Goal: Task Accomplishment & Management: Manage account settings

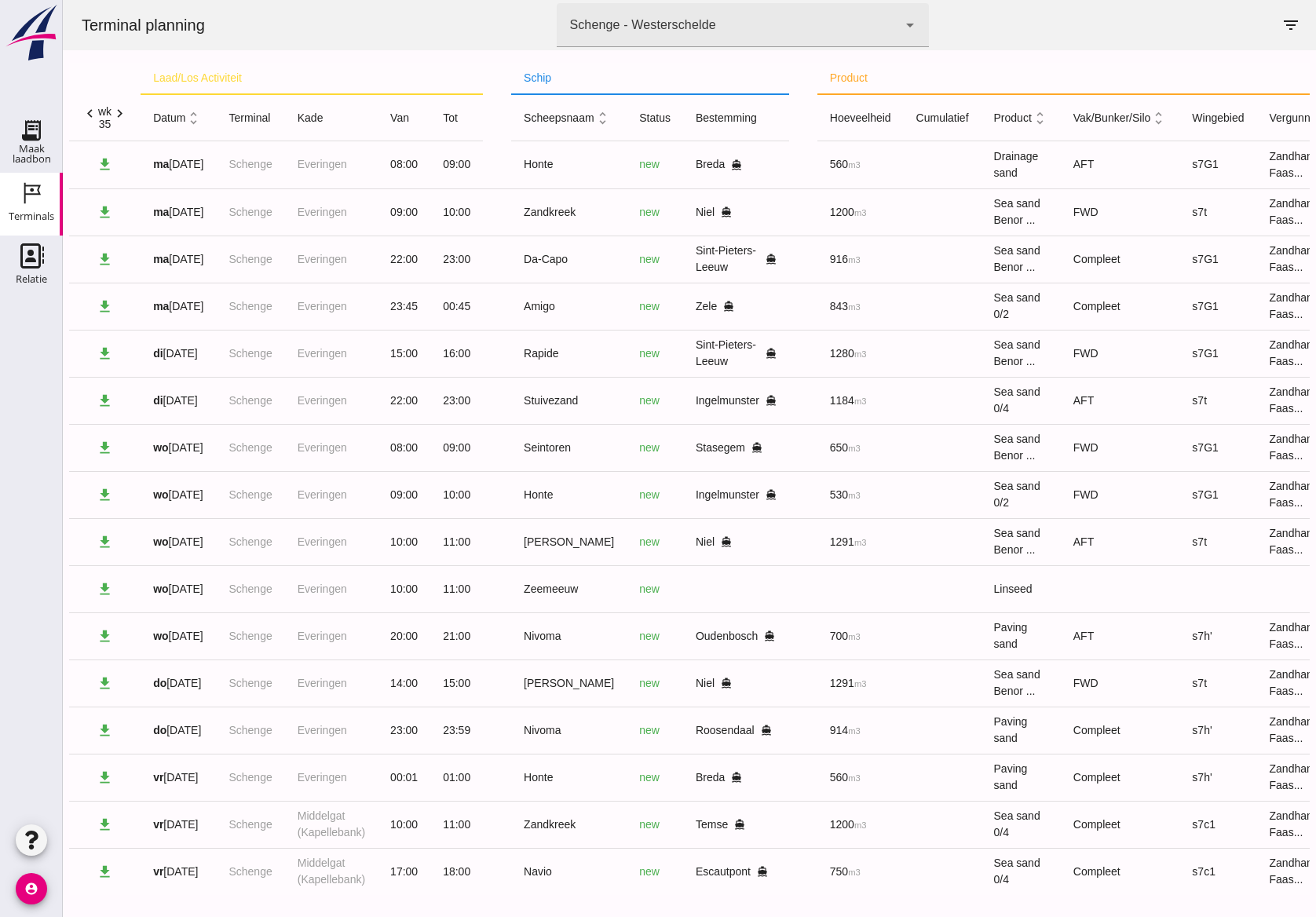
scroll to position [26, 0]
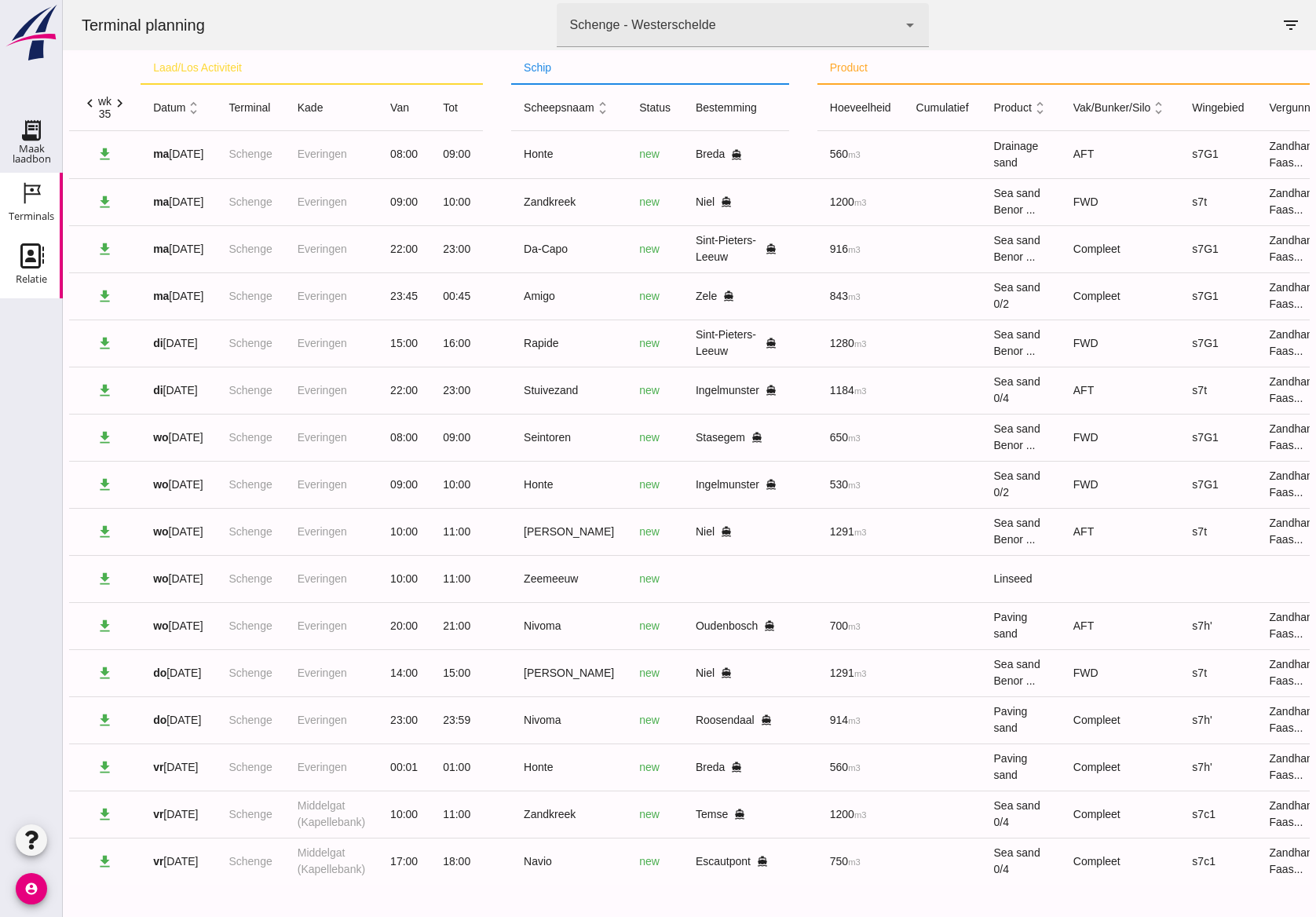
click at [41, 261] on icon "Relatie" at bounding box center [32, 257] width 25 height 25
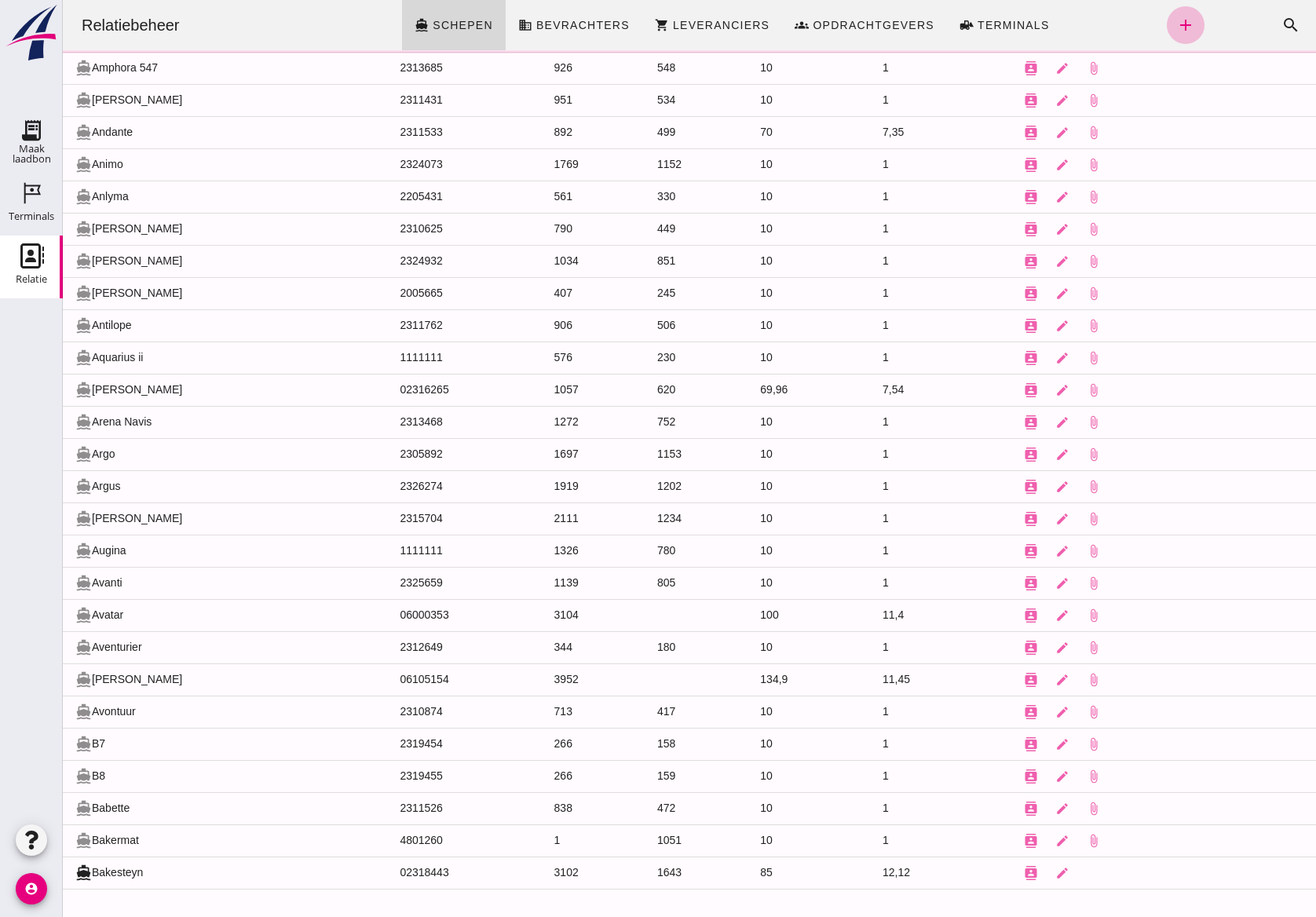
scroll to position [815, 0]
click at [1272, 13] on button "search" at bounding box center [1291, 25] width 37 height 37
click at [1282, 17] on icon "search" at bounding box center [1291, 25] width 19 height 19
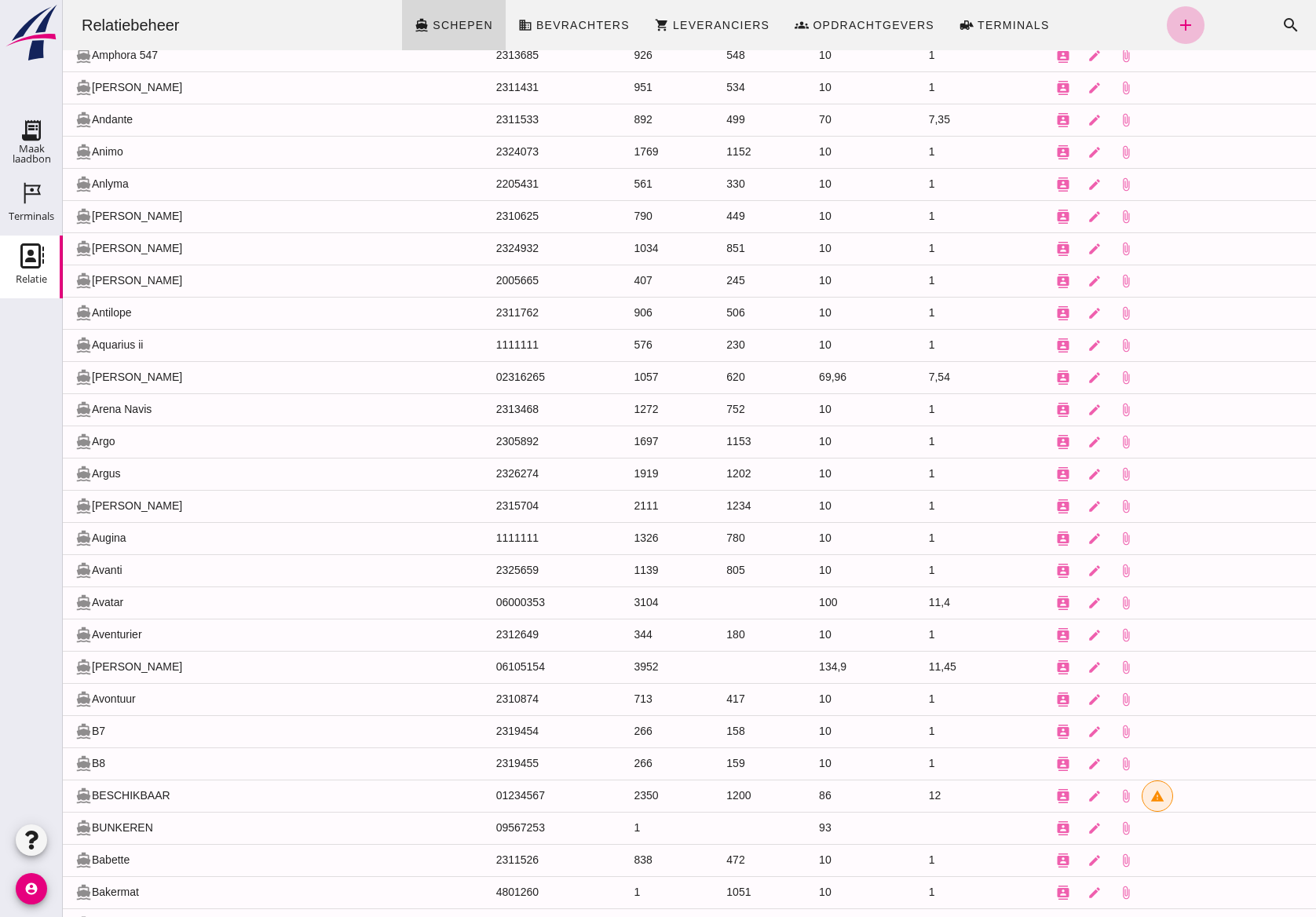
scroll to position [0, 0]
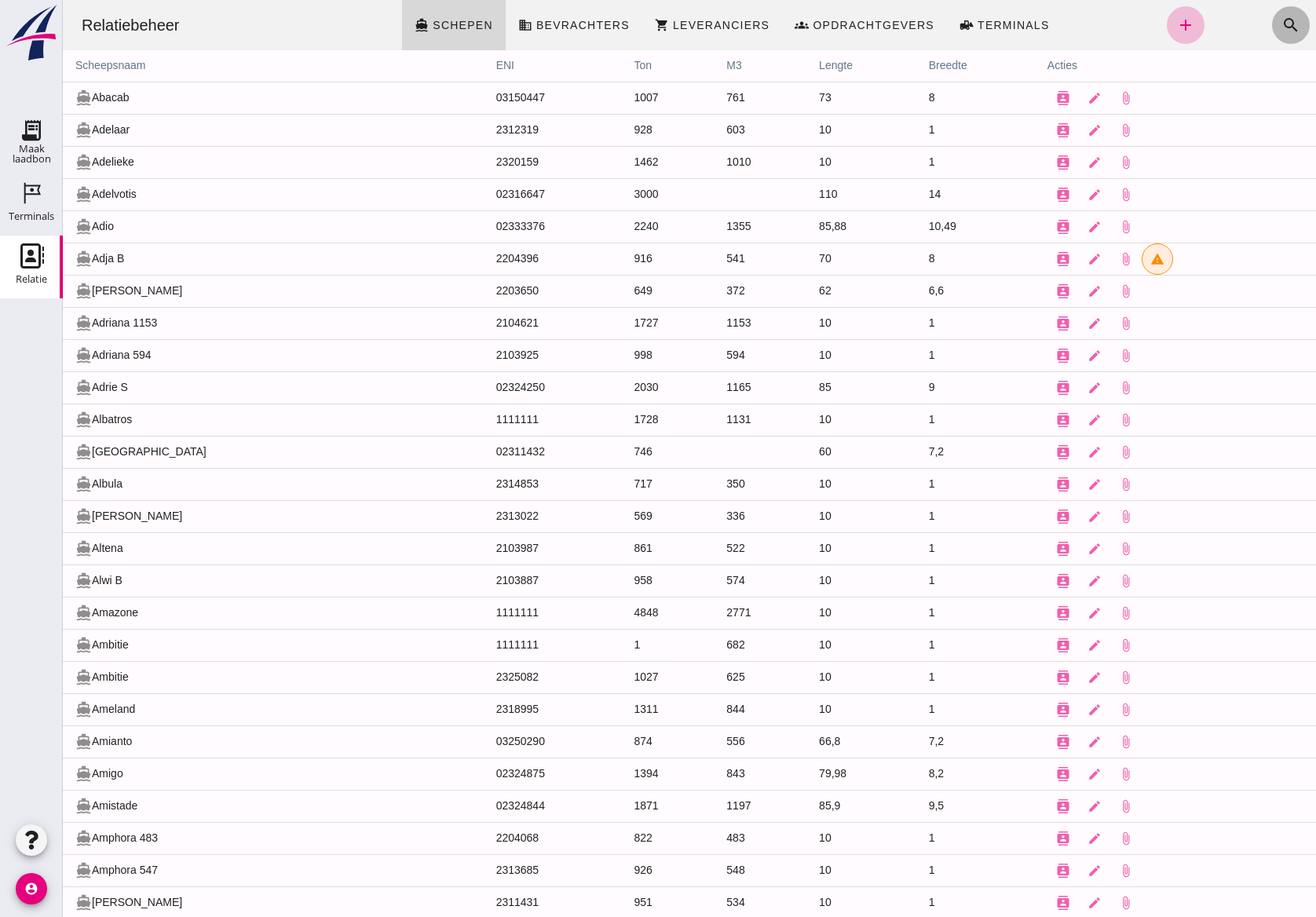
click at [1282, 16] on icon "search" at bounding box center [1291, 25] width 19 height 19
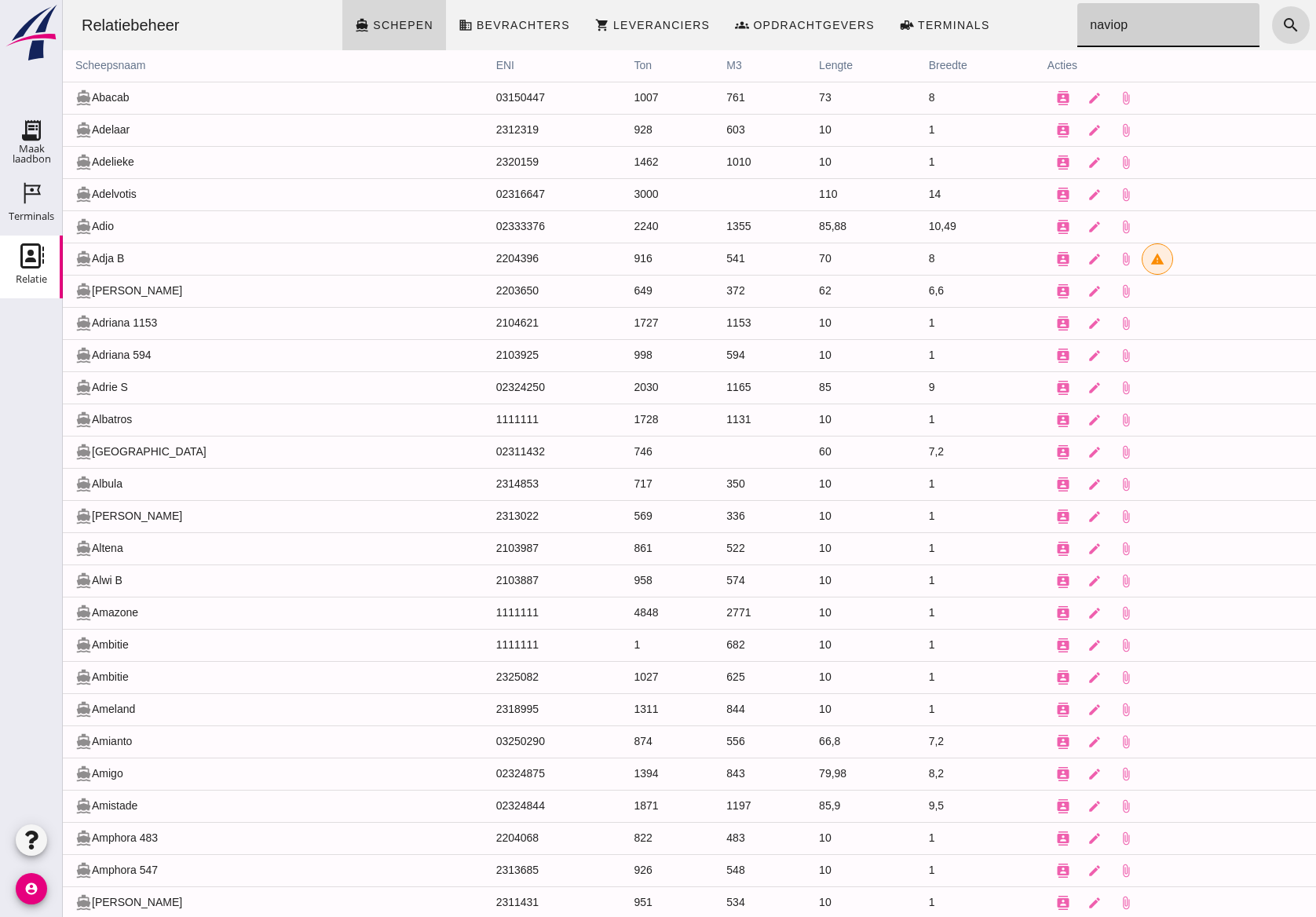
click at [1175, 36] on input "naviop" at bounding box center [1163, 25] width 173 height 44
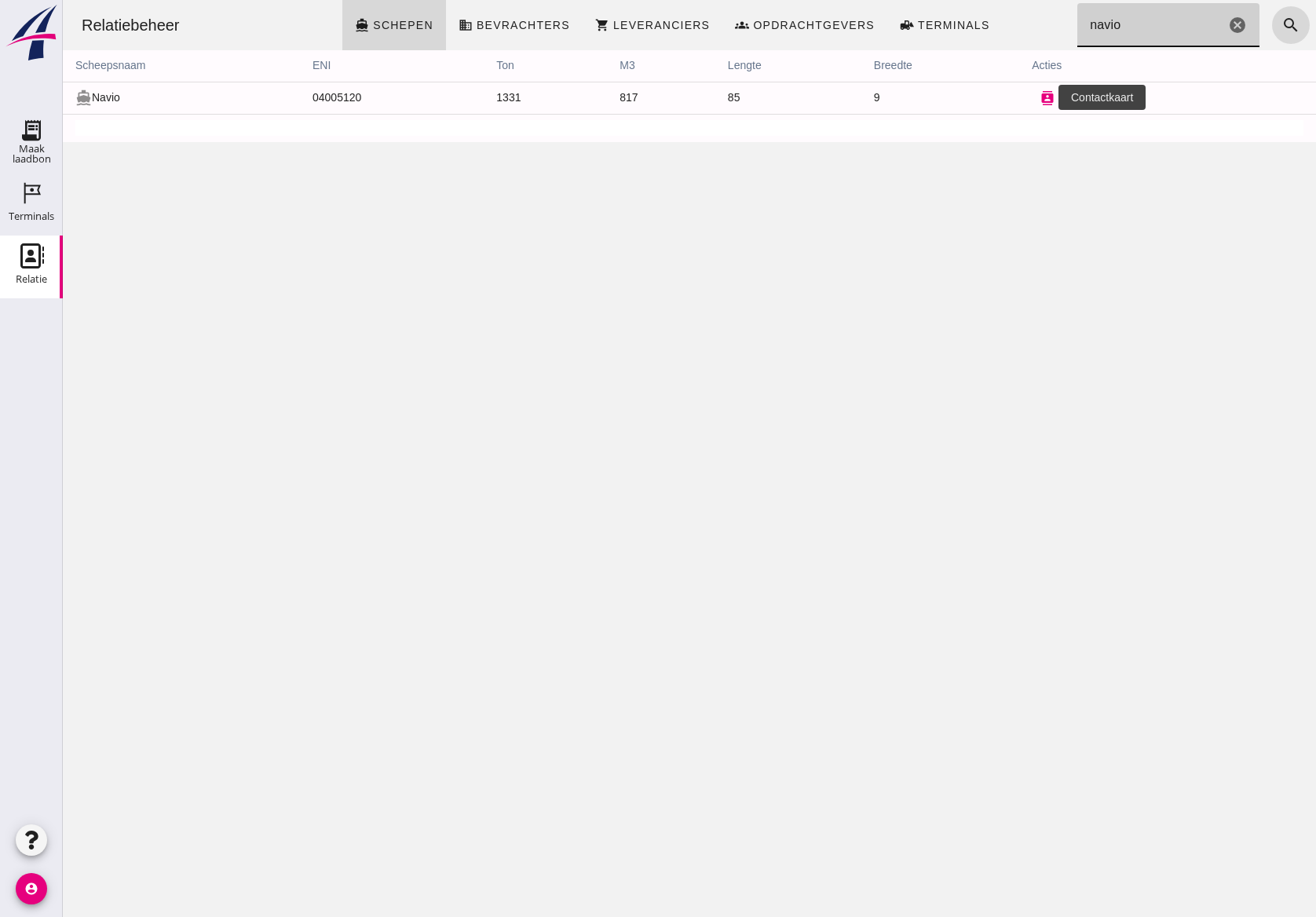
type input "navio"
click at [1040, 98] on icon "contacts" at bounding box center [1048, 98] width 14 height 14
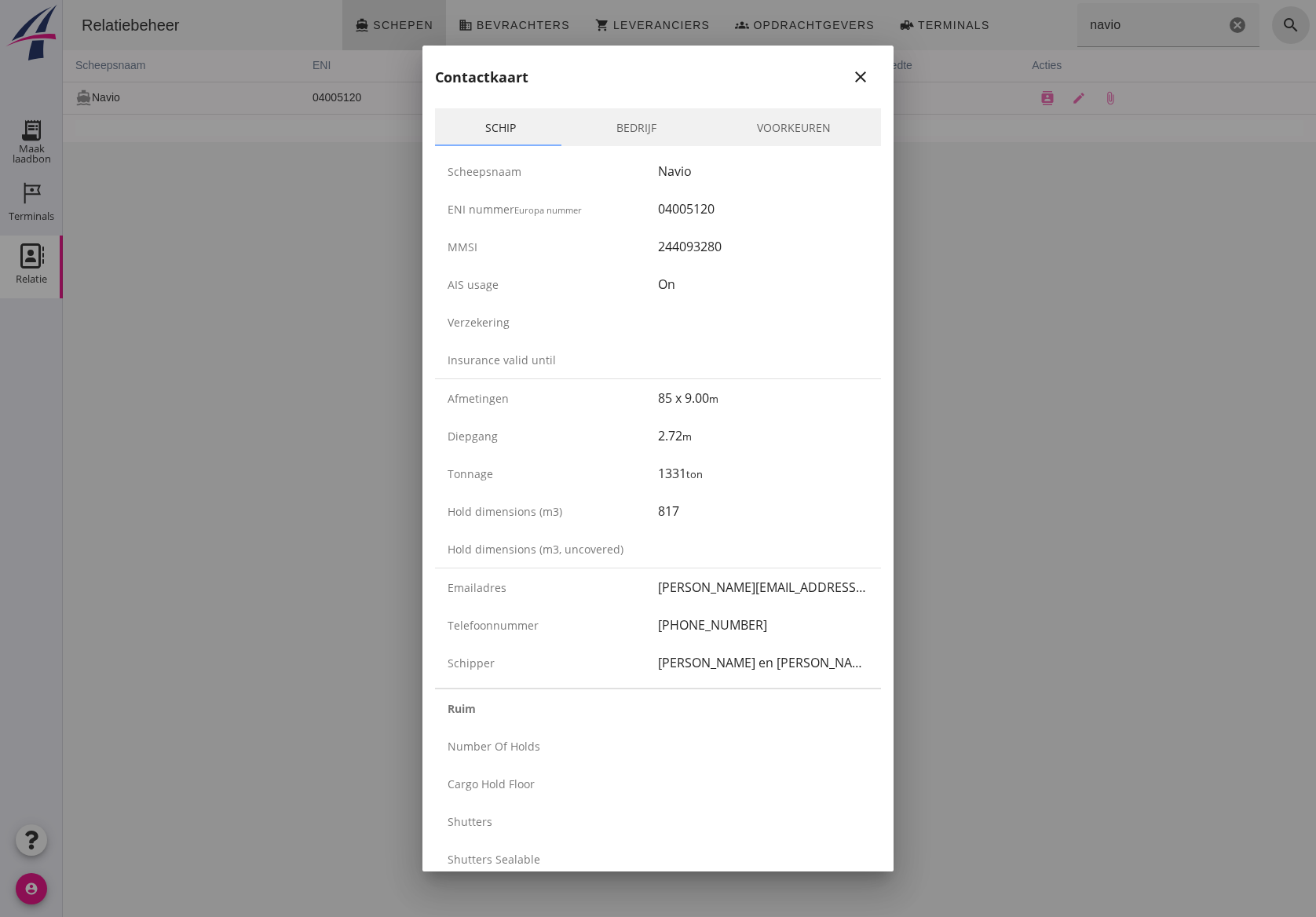
click at [660, 136] on link "Bedrijf" at bounding box center [636, 127] width 140 height 37
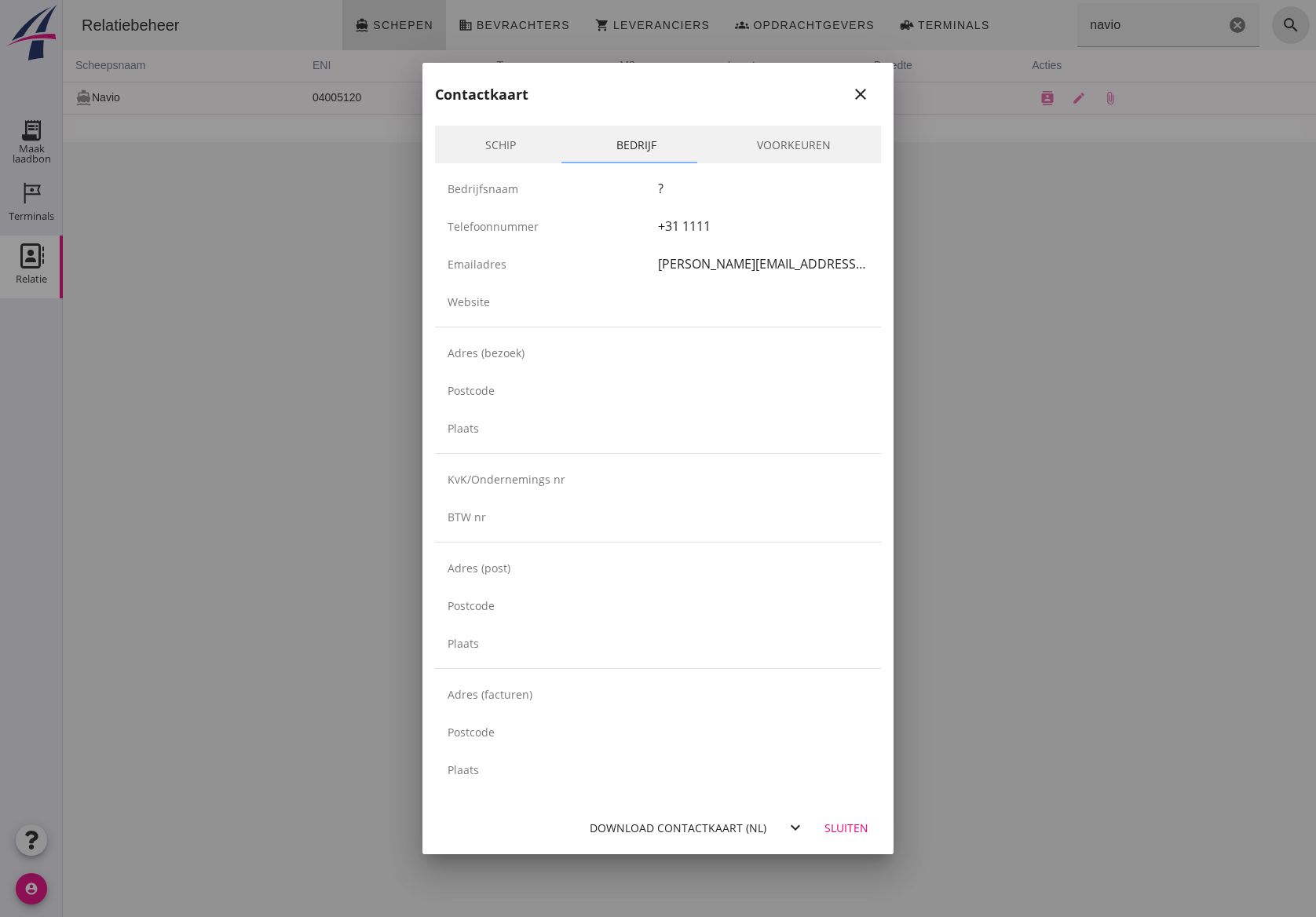
click at [752, 134] on link "Voorkeuren" at bounding box center [793, 144] width 174 height 37
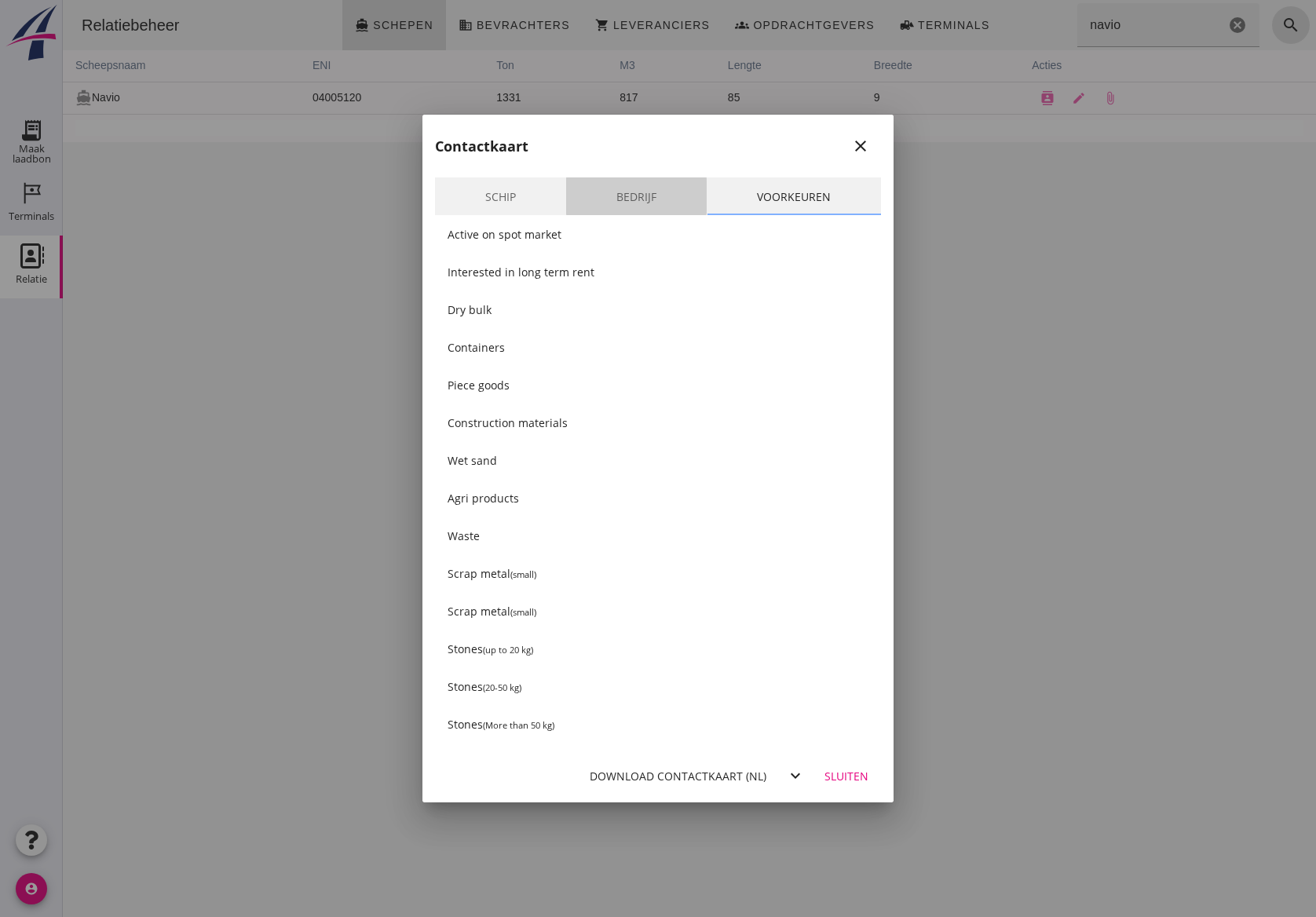
click at [636, 190] on link "Bedrijf" at bounding box center [636, 196] width 140 height 37
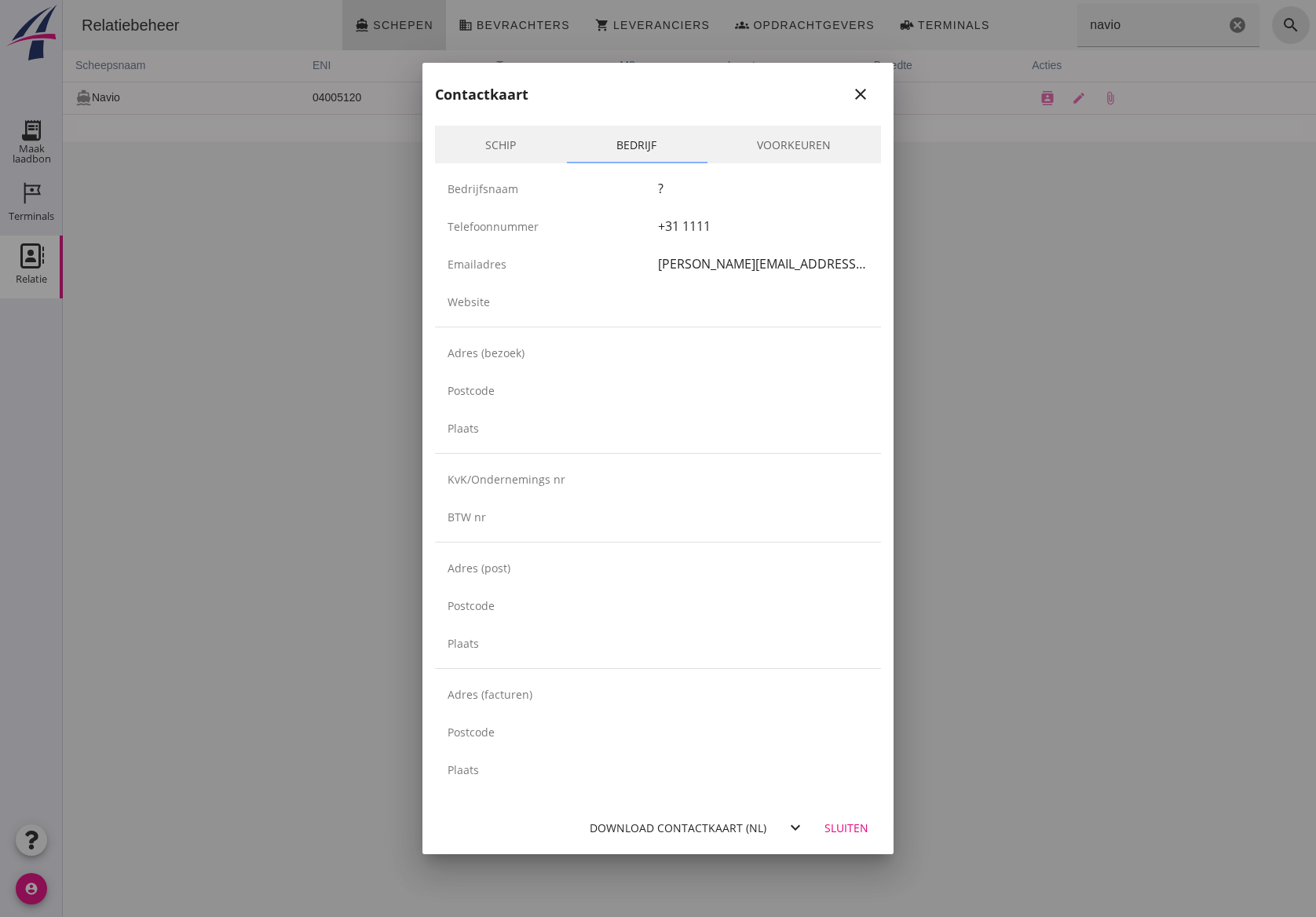
click at [507, 147] on link "Schip" at bounding box center [500, 144] width 131 height 37
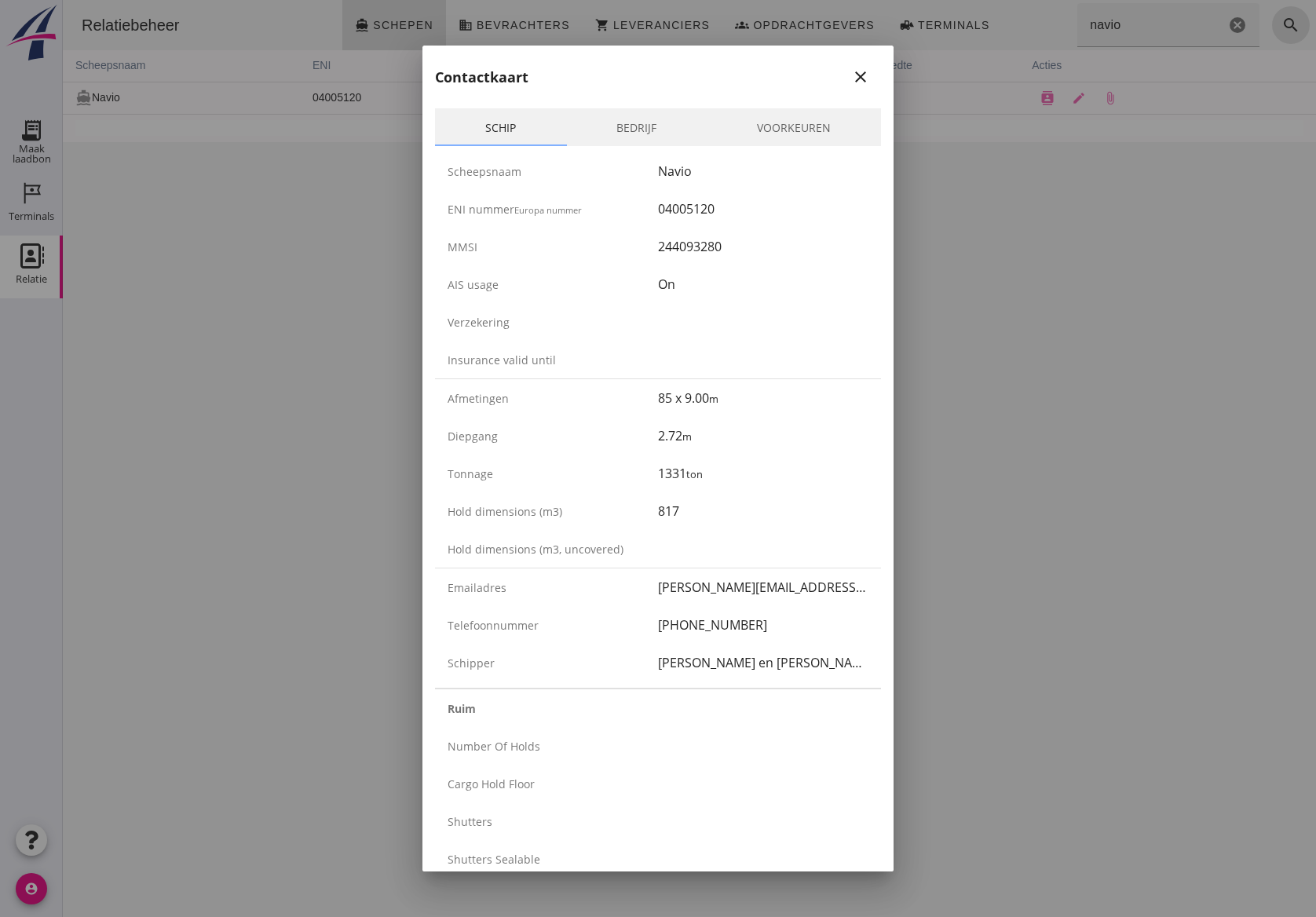
click at [730, 575] on div "Emailadres [PERSON_NAME][EMAIL_ADDRESS][PERSON_NAME][DOMAIN_NAME]" at bounding box center [658, 587] width 446 height 37
click at [729, 592] on div "[PERSON_NAME][EMAIL_ADDRESS][PERSON_NAME][DOMAIN_NAME]" at bounding box center [763, 587] width 210 height 19
drag, startPoint x: 713, startPoint y: 631, endPoint x: 703, endPoint y: 692, distance: 61.8
click at [705, 683] on div "Scheepsnaam Navio ENI nummer Europa nummer 04005120 MMSI 244093280 AIS usage On…" at bounding box center [658, 417] width 446 height 542
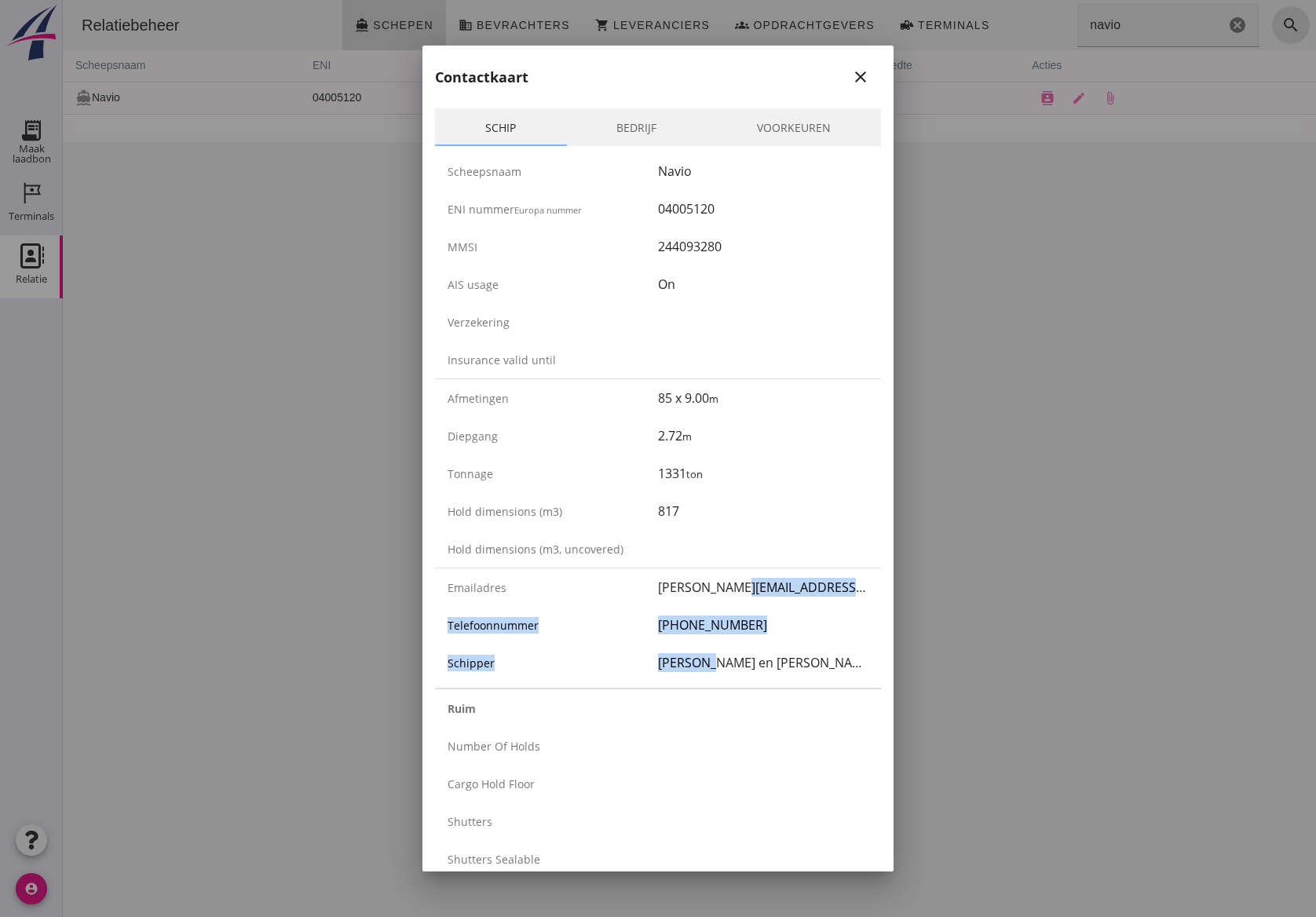
click at [781, 129] on link "Voorkeuren" at bounding box center [793, 127] width 174 height 37
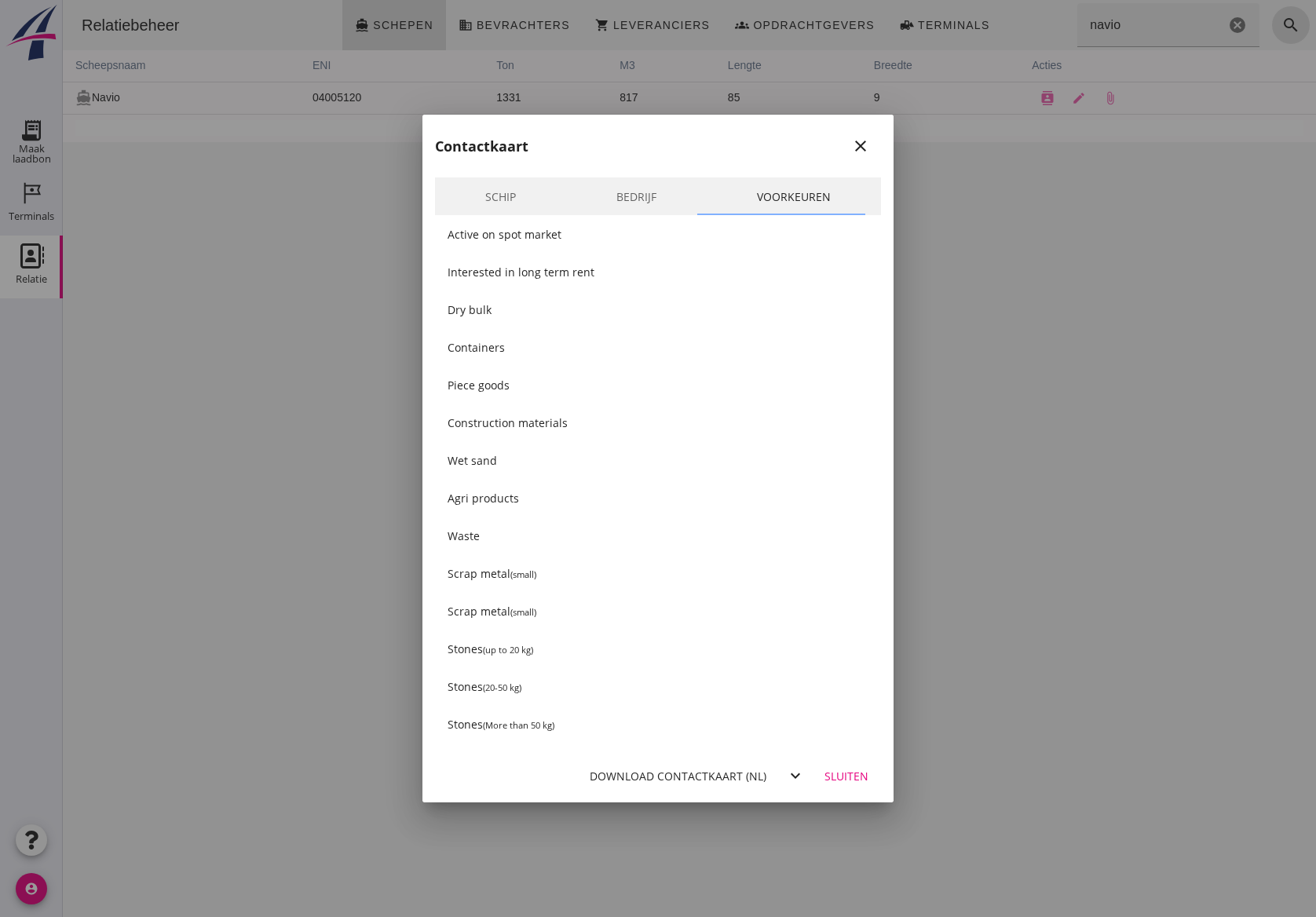
click at [658, 182] on link "Bedrijf" at bounding box center [636, 196] width 140 height 37
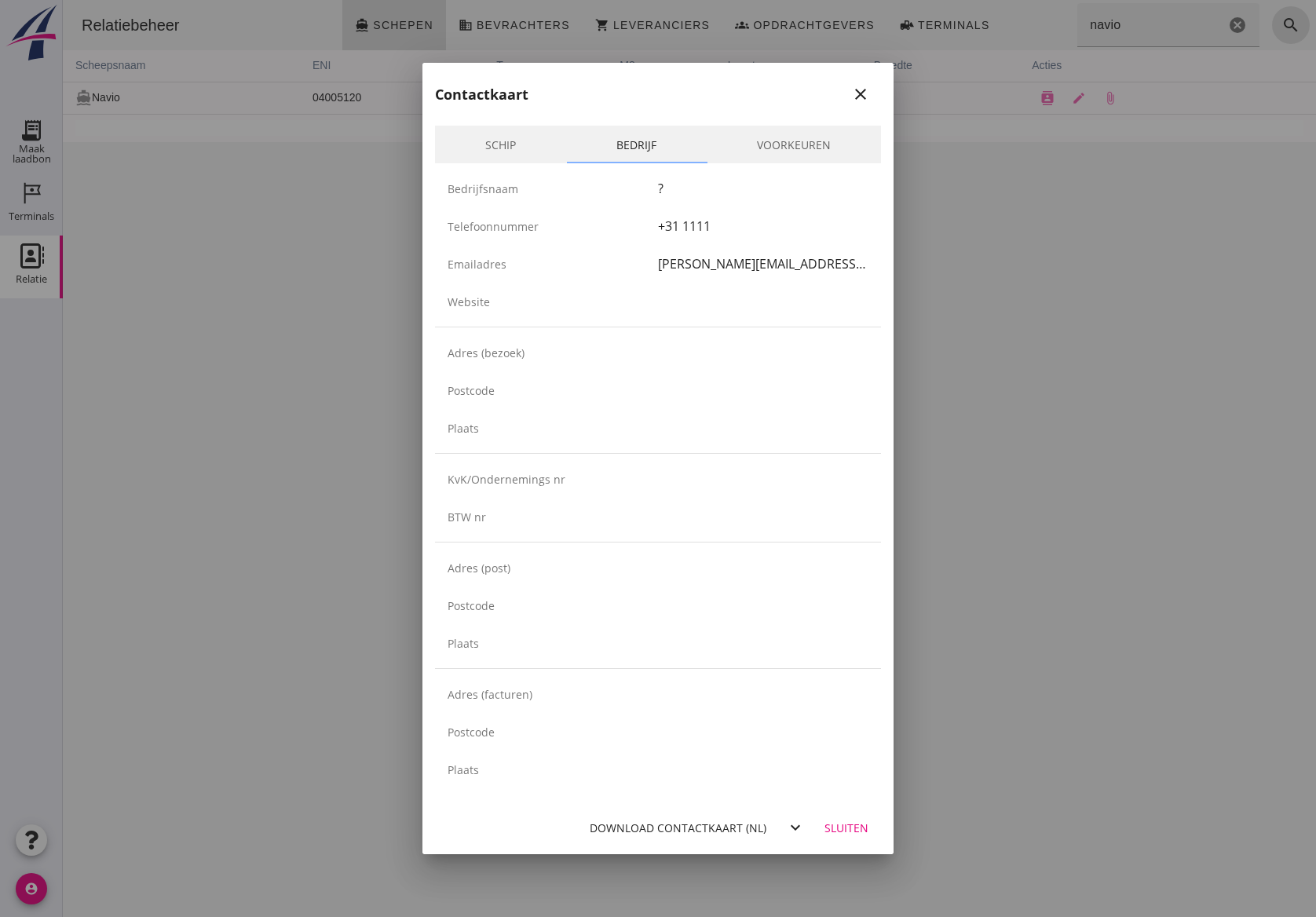
click at [683, 221] on div "+31 1111" at bounding box center [763, 226] width 210 height 19
click at [858, 88] on icon "close" at bounding box center [860, 94] width 19 height 19
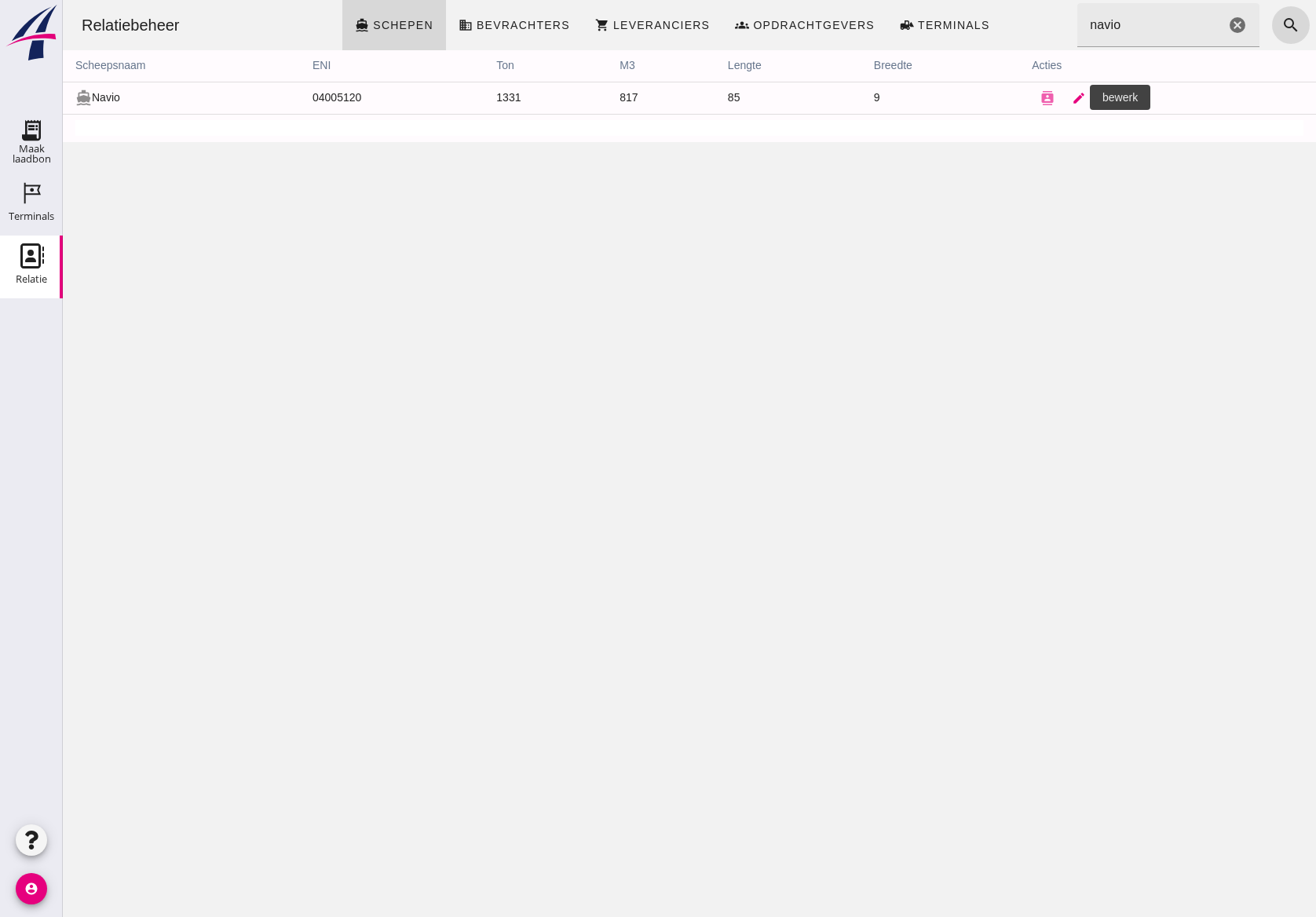
click at [1071, 100] on icon "edit" at bounding box center [1079, 98] width 14 height 14
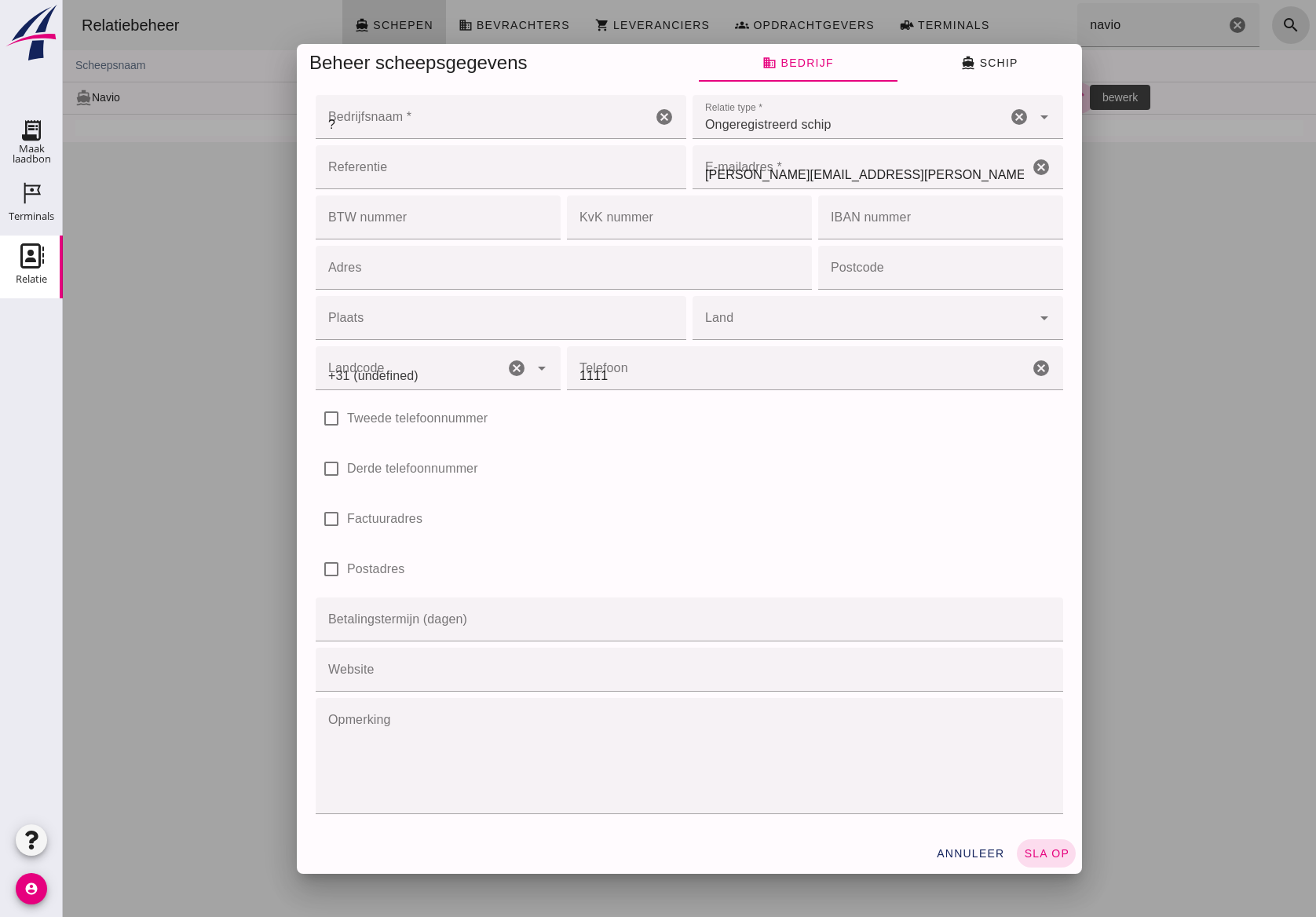
click at [909, 171] on div at bounding box center [689, 458] width 1253 height 917
click at [824, 157] on div "Beheer scheepsgegevens business Bedrijf directions_boat Schip Bedrijfsnaam * Be…" at bounding box center [689, 458] width 1253 height 917
click at [824, 157] on input "[PERSON_NAME][EMAIL_ADDRESS][PERSON_NAME][DOMAIN_NAME]" at bounding box center [860, 167] width 336 height 44
click at [603, 374] on input "1111" at bounding box center [798, 368] width 462 height 44
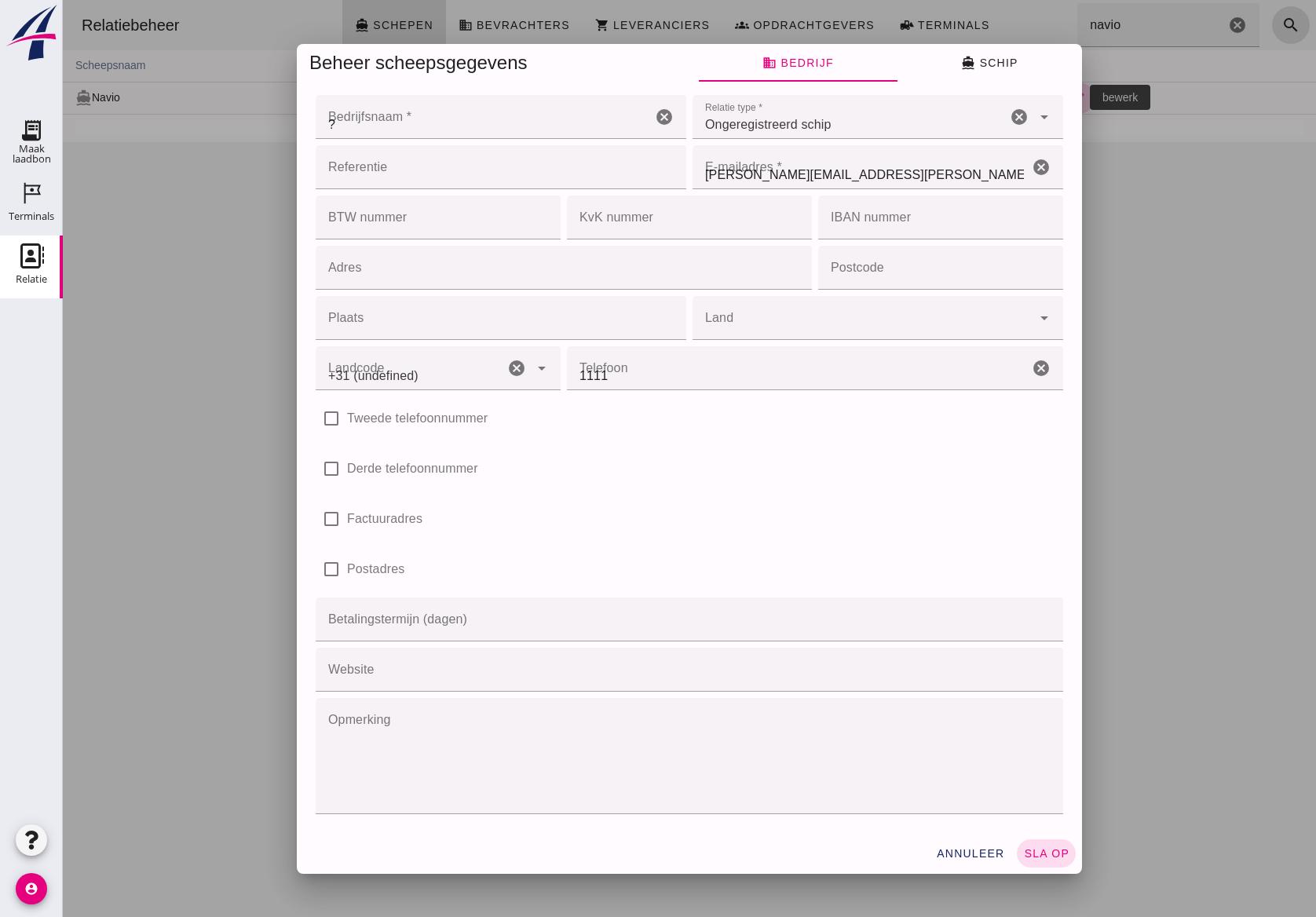
click at [834, 148] on input "[PERSON_NAME][EMAIL_ADDRESS][PERSON_NAME][DOMAIN_NAME]" at bounding box center [860, 167] width 336 height 44
click at [817, 167] on input "[PERSON_NAME][EMAIL_ADDRESS][PERSON_NAME][DOMAIN_NAME]" at bounding box center [860, 167] width 336 height 44
click at [809, 167] on input "[PERSON_NAME][EMAIL_ADDRESS][PERSON_NAME][DOMAIN_NAME]" at bounding box center [860, 167] width 336 height 44
click at [793, 165] on input "[PERSON_NAME][EMAIL_ADDRESS][PERSON_NAME][DOMAIN_NAME]" at bounding box center [860, 167] width 336 height 44
click at [735, 113] on div "Ongeregistreerd schip unregistered_vessel" at bounding box center [849, 116] width 314 height 44
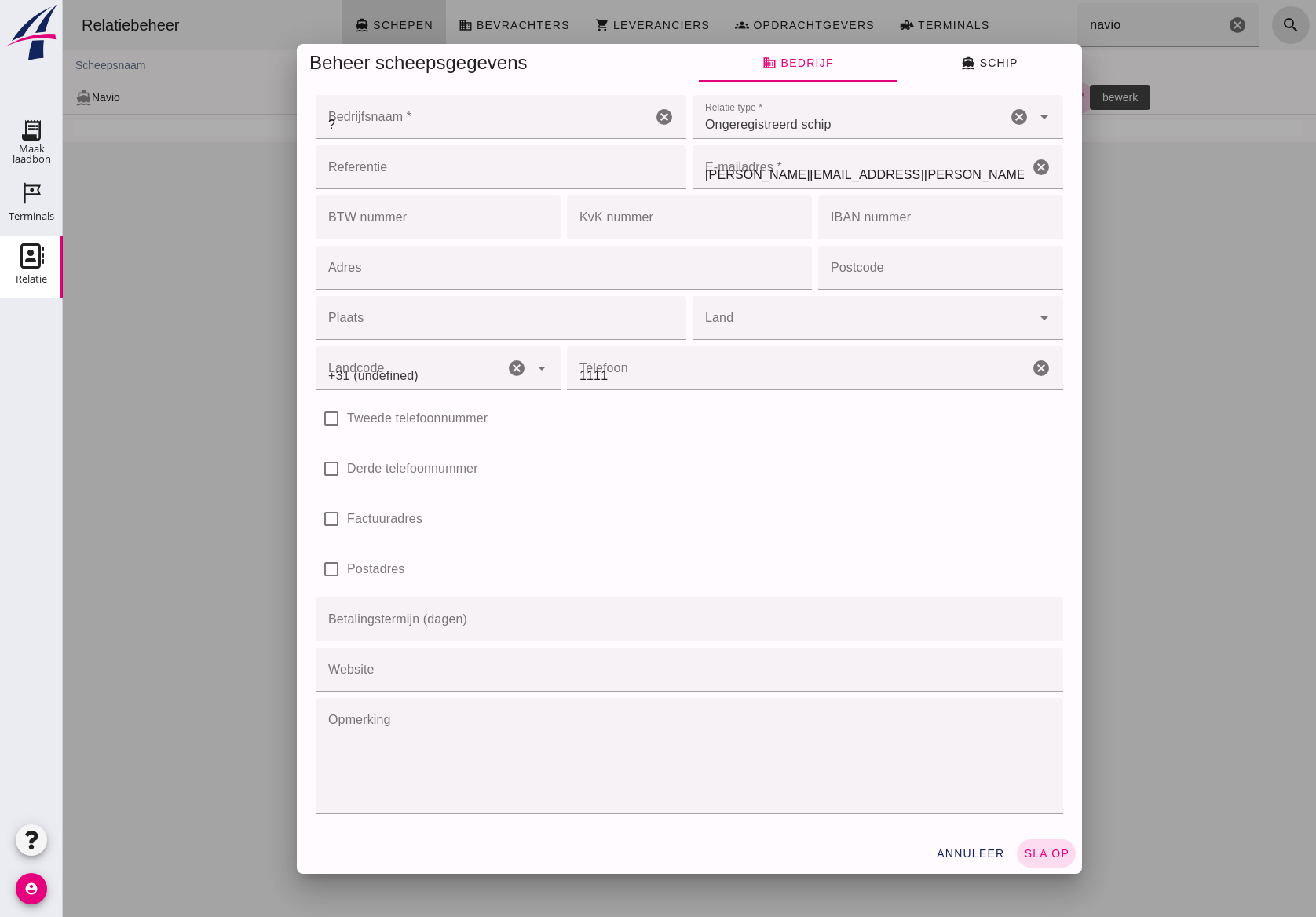
click at [733, 155] on input "[PERSON_NAME][EMAIL_ADDRESS][PERSON_NAME][DOMAIN_NAME]" at bounding box center [860, 167] width 336 height 44
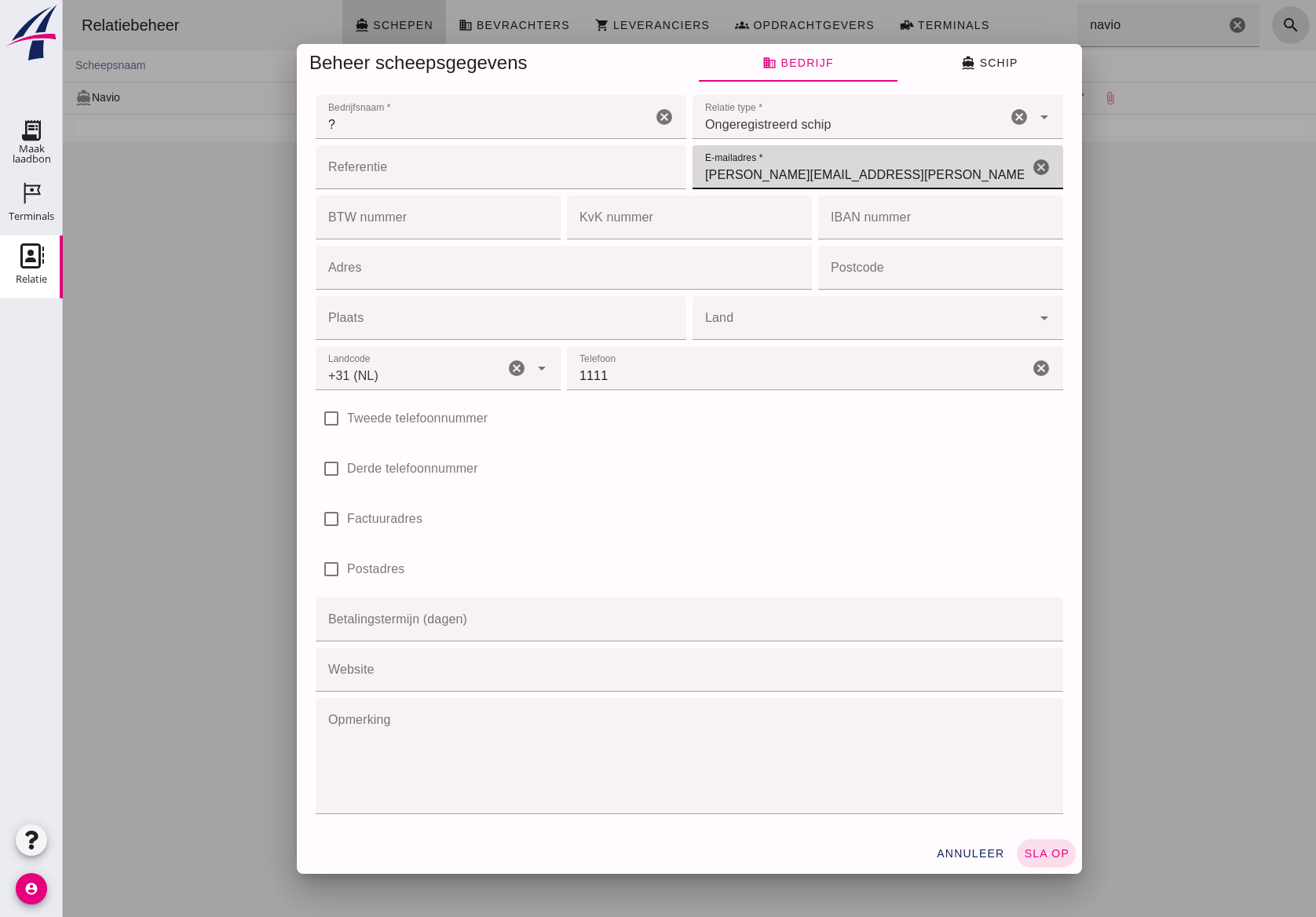
click at [711, 180] on input "[PERSON_NAME][EMAIL_ADDRESS][PERSON_NAME][DOMAIN_NAME]" at bounding box center [860, 167] width 336 height 44
click at [711, 178] on input "[PERSON_NAME][EMAIL_ADDRESS][PERSON_NAME][DOMAIN_NAME]" at bounding box center [860, 167] width 336 height 44
click at [711, 176] on input "[PERSON_NAME][EMAIL_ADDRESS][PERSON_NAME][DOMAIN_NAME]" at bounding box center [860, 167] width 336 height 44
type input "+31 (NL)"
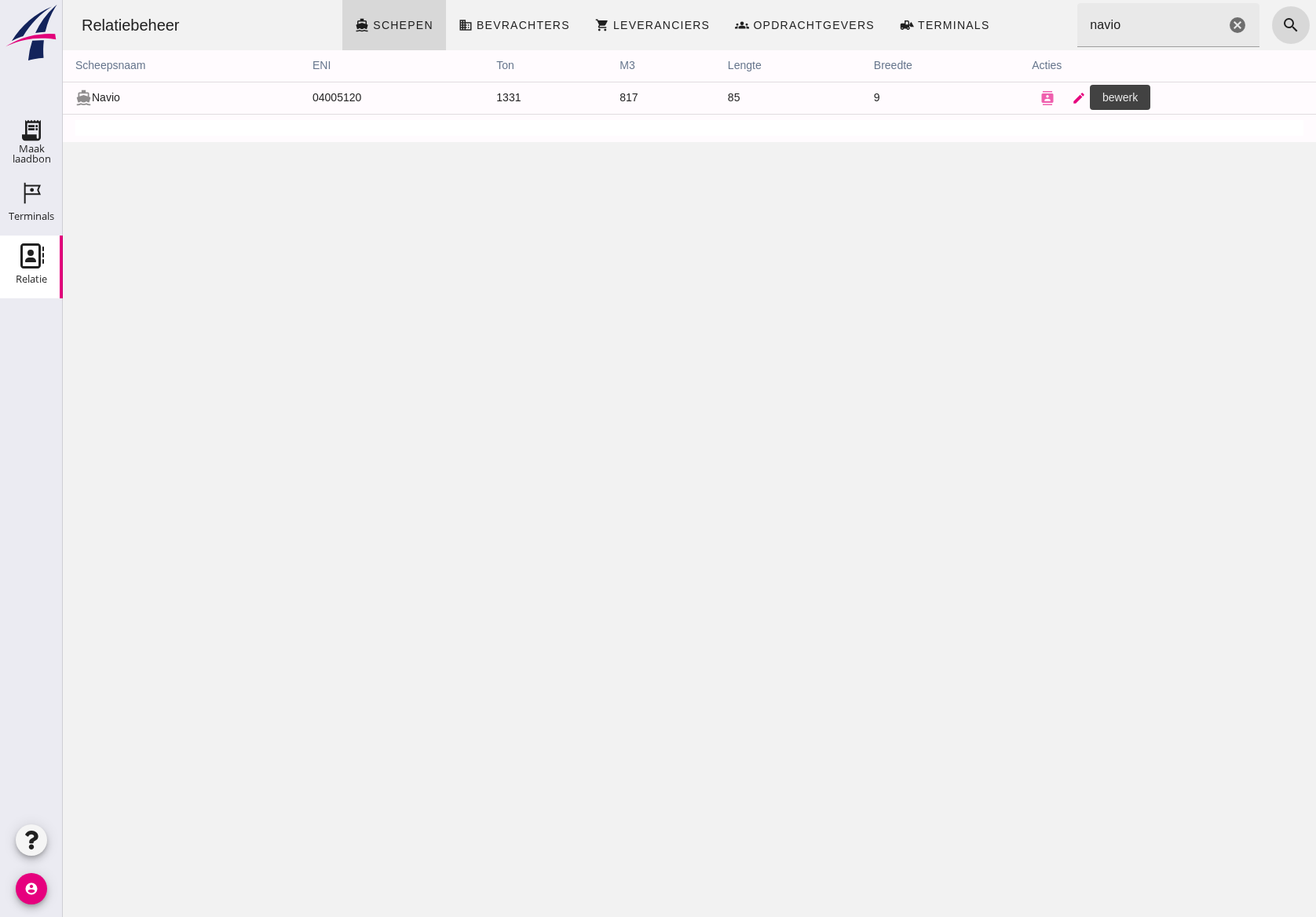
click at [1071, 98] on icon "edit" at bounding box center [1079, 98] width 14 height 14
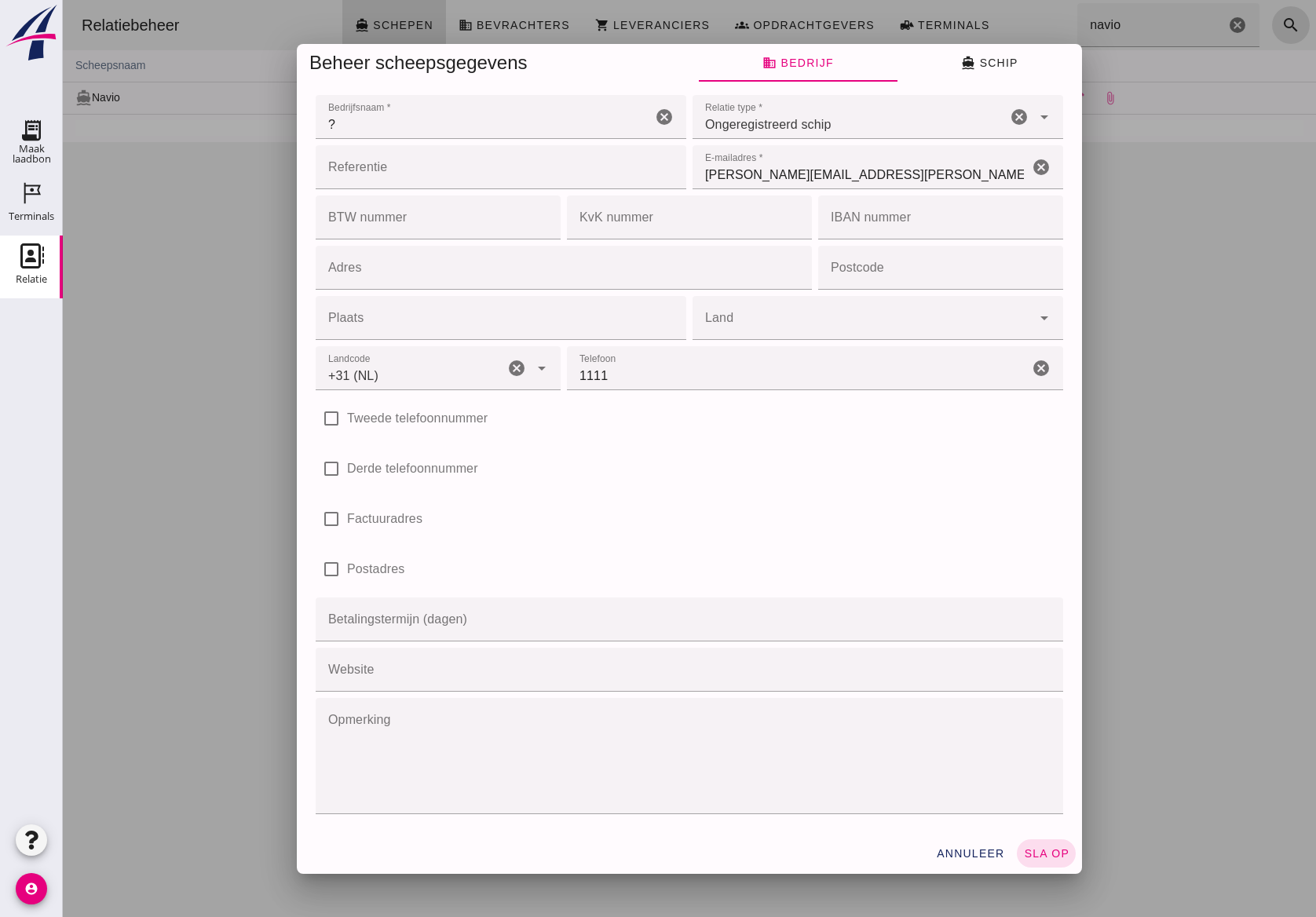
click at [1036, 165] on icon "cancel" at bounding box center [1041, 167] width 19 height 19
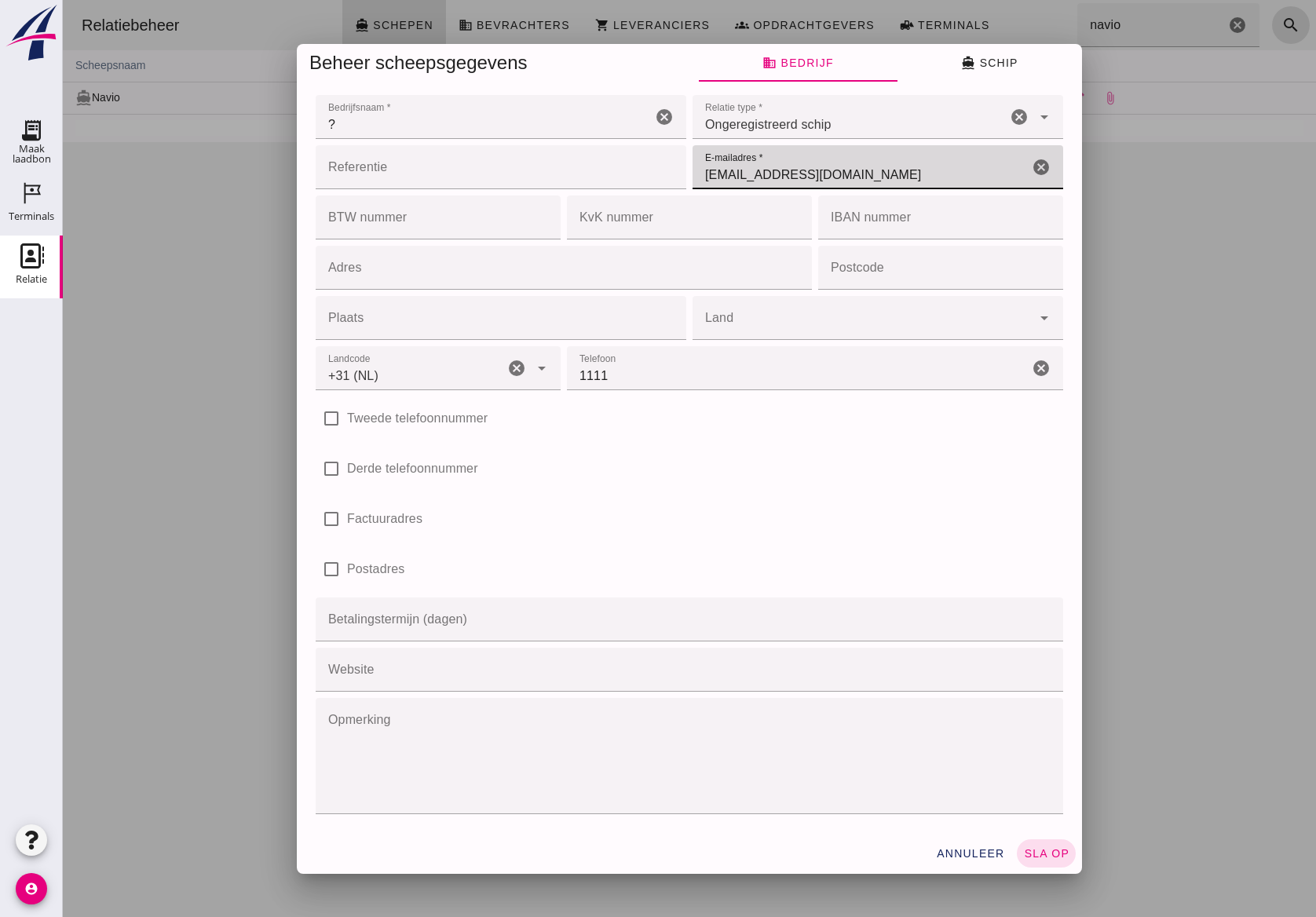
click at [695, 174] on input "[EMAIL_ADDRESS][DOMAIN_NAME]" at bounding box center [860, 167] width 336 height 44
click at [716, 171] on input "[EMAIL_ADDRESS][DOMAIN_NAME]" at bounding box center [860, 167] width 336 height 44
type input "[EMAIL_ADDRESS][DOMAIN_NAME]"
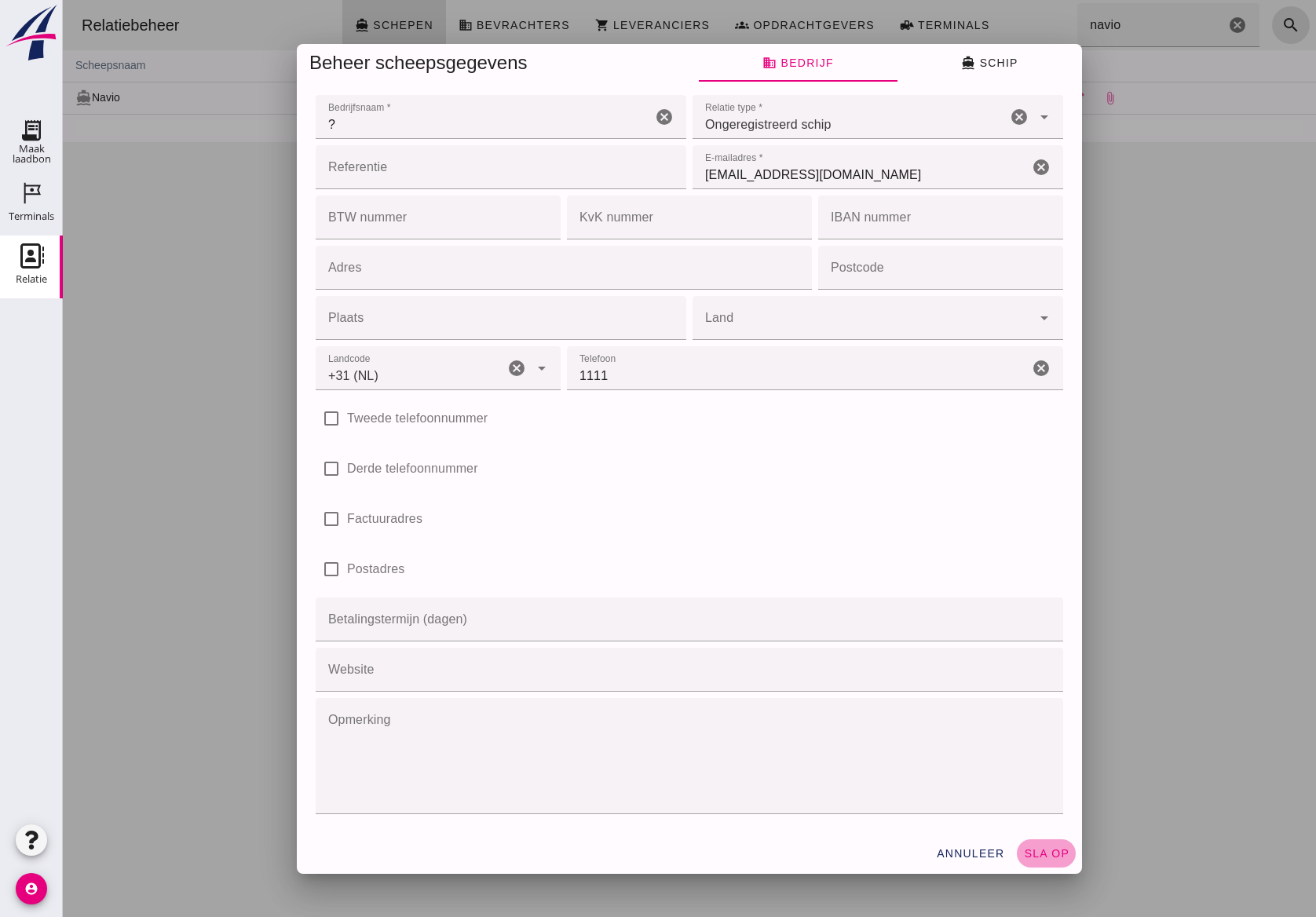
click at [1050, 848] on span "sla op" at bounding box center [1046, 854] width 46 height 13
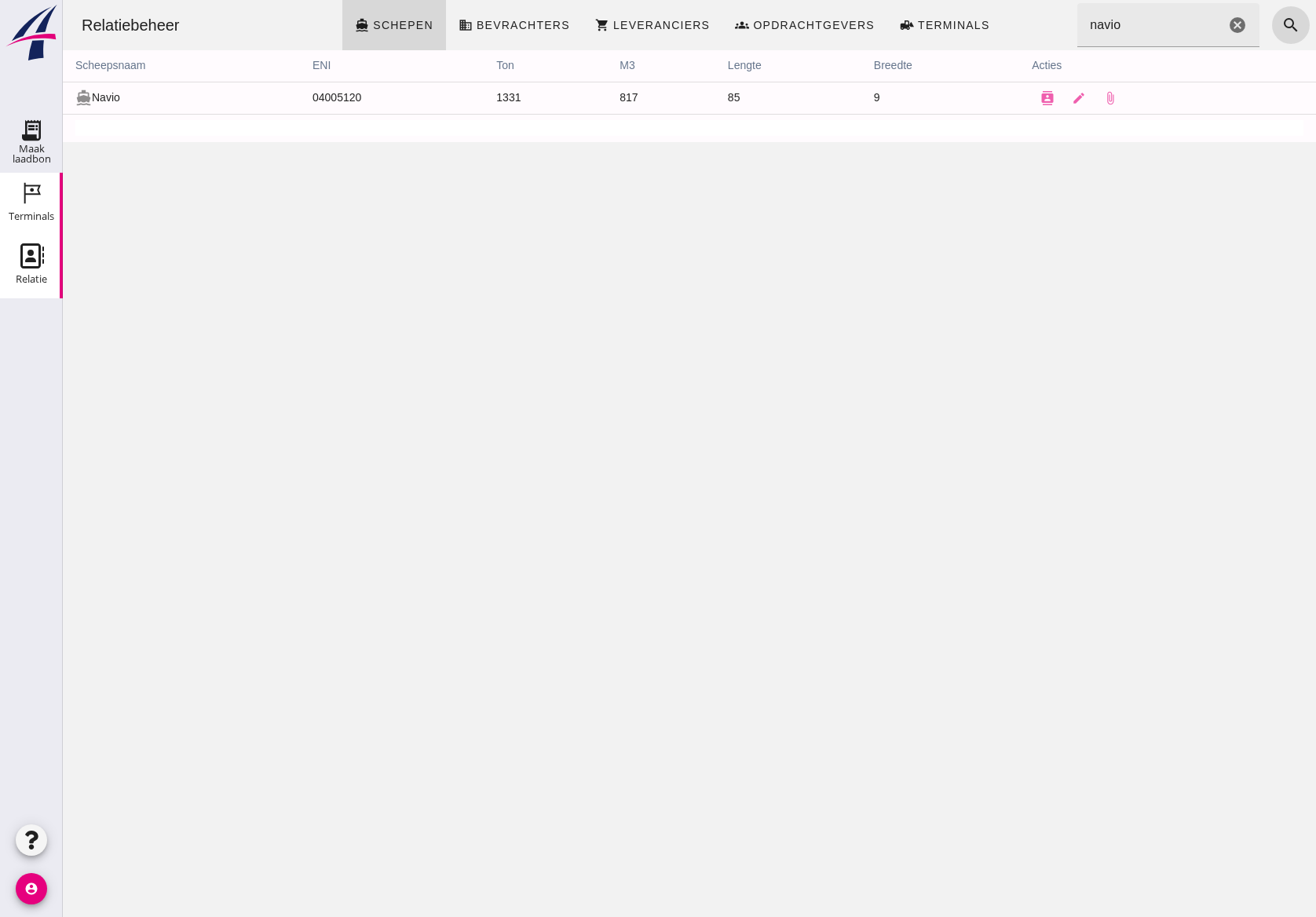
click at [47, 186] on div "Terminals" at bounding box center [31, 194] width 37 height 25
click at [27, 184] on icon "Terminals" at bounding box center [32, 194] width 25 height 25
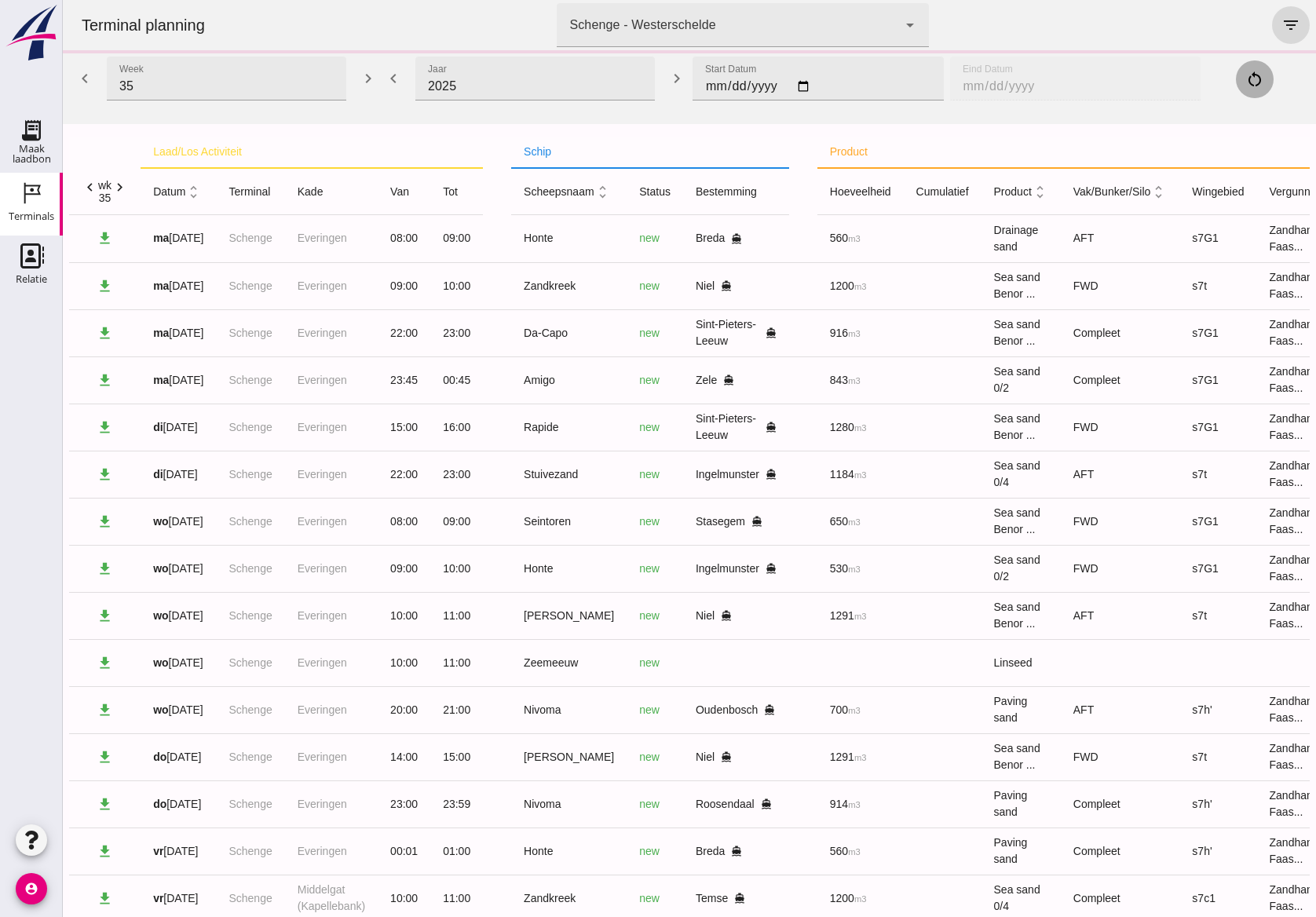
click at [1301, 770] on html "Terminal planning terminal Schenge - Westerschelde 9c876888-926f-4f5f-969d-c779…" at bounding box center [689, 504] width 1253 height 1008
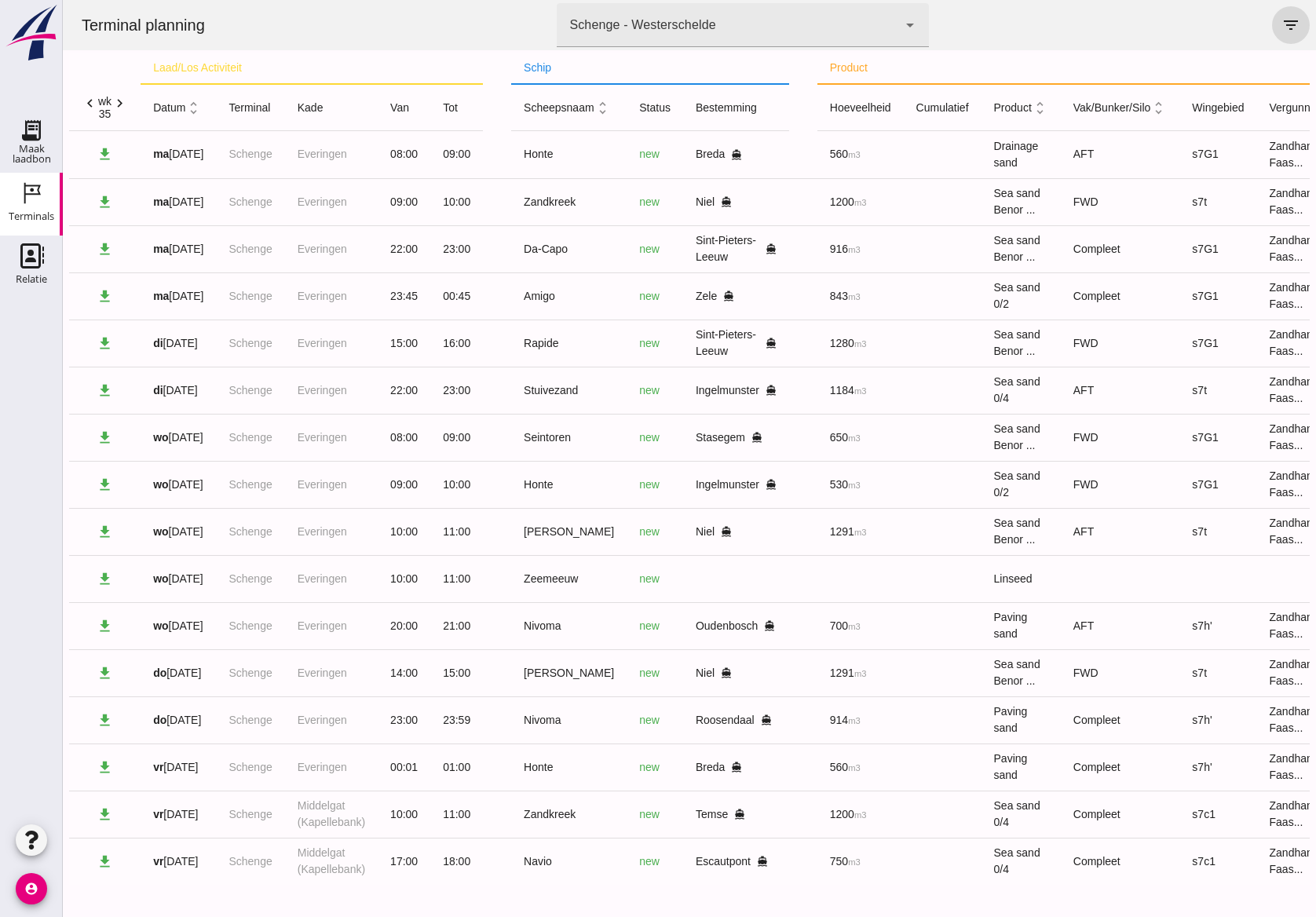
click at [116, 100] on icon "chevron_right" at bounding box center [119, 103] width 17 height 17
type input "36"
type input "[DATE]"
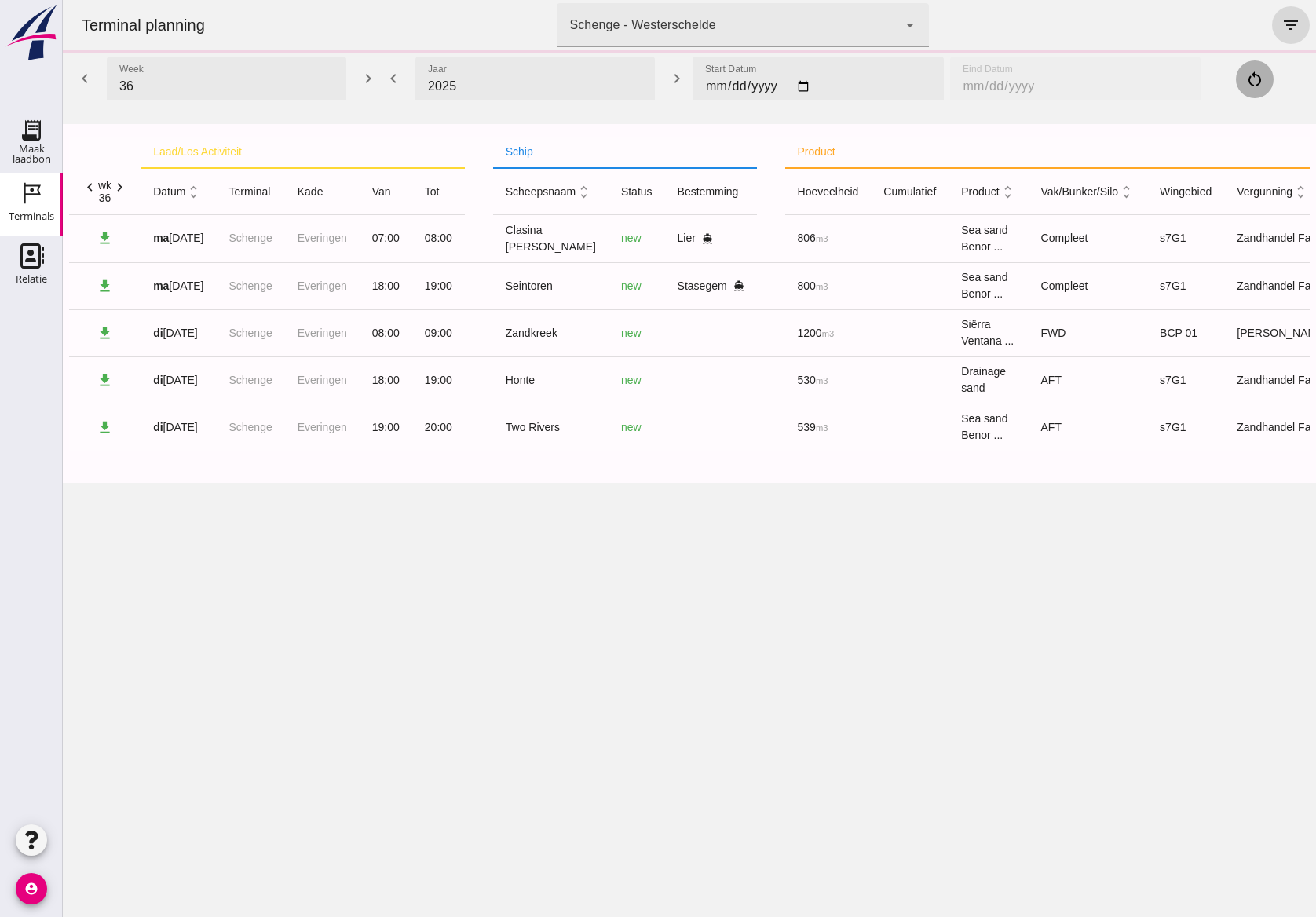
scroll to position [0, 0]
